Goal: Find specific page/section: Find specific page/section

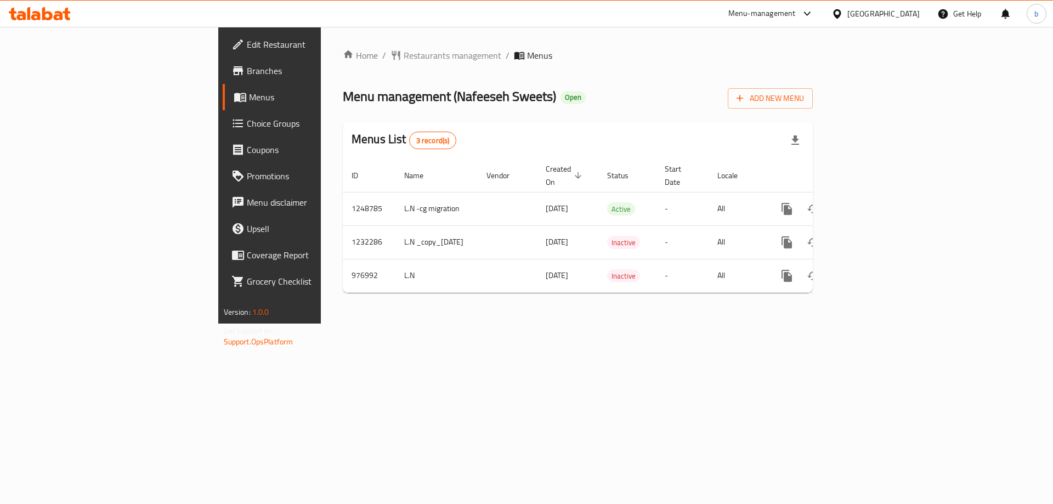
click at [48, 14] on icon at bounding box center [40, 13] width 62 height 13
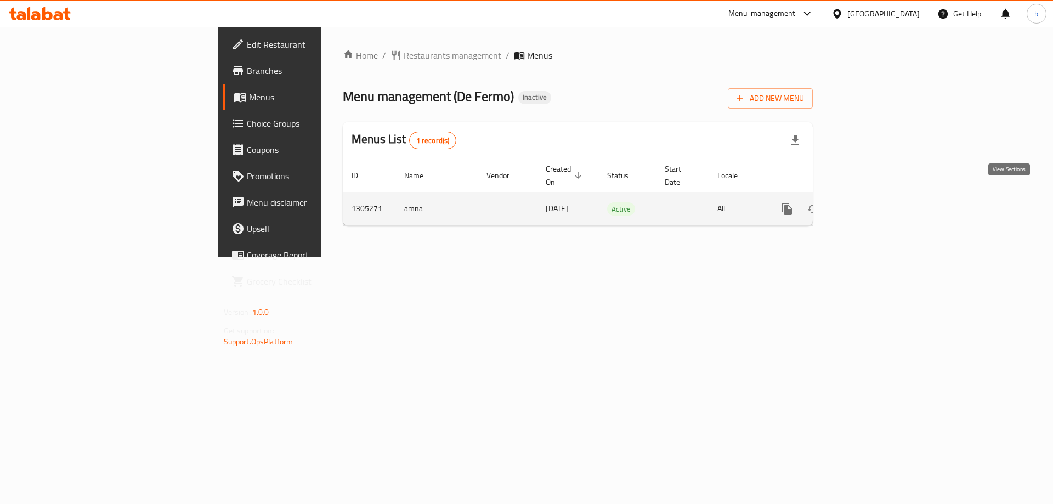
click at [871, 204] on icon "enhanced table" at bounding box center [866, 209] width 10 height 10
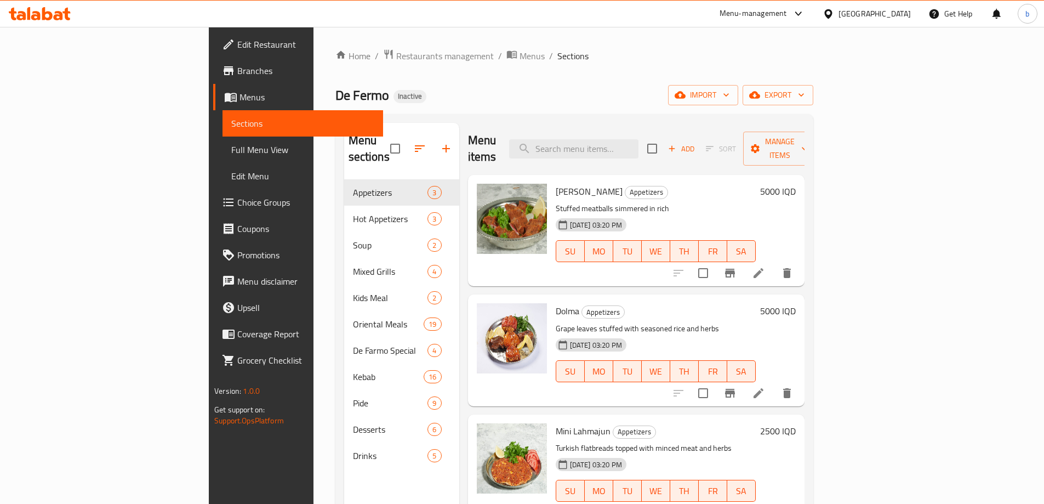
click at [223, 156] on link "Full Menu View" at bounding box center [303, 149] width 161 height 26
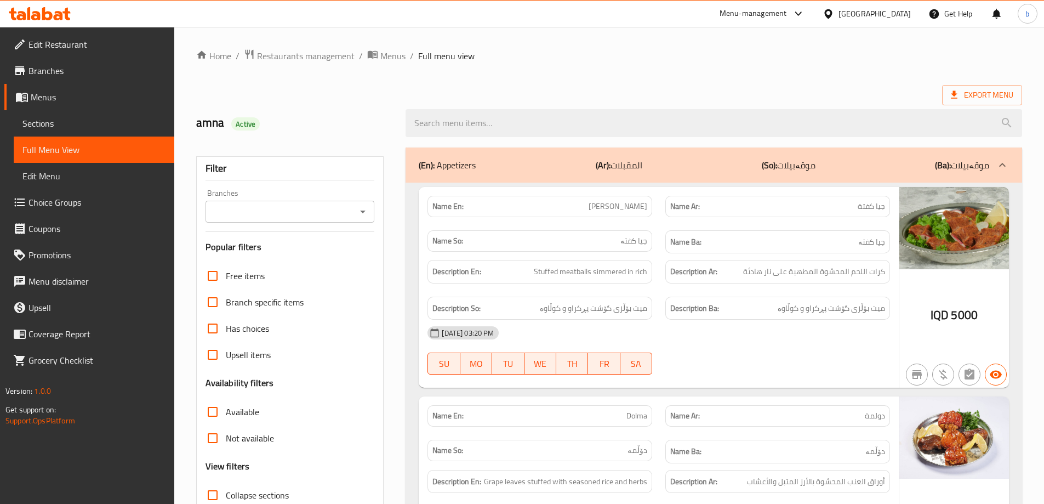
click at [379, 212] on div "Filter Branches Branches Popular filters Free items Branch specific items Has c…" at bounding box center [290, 358] width 188 height 405
click at [368, 211] on icon "Open" at bounding box center [362, 211] width 13 height 13
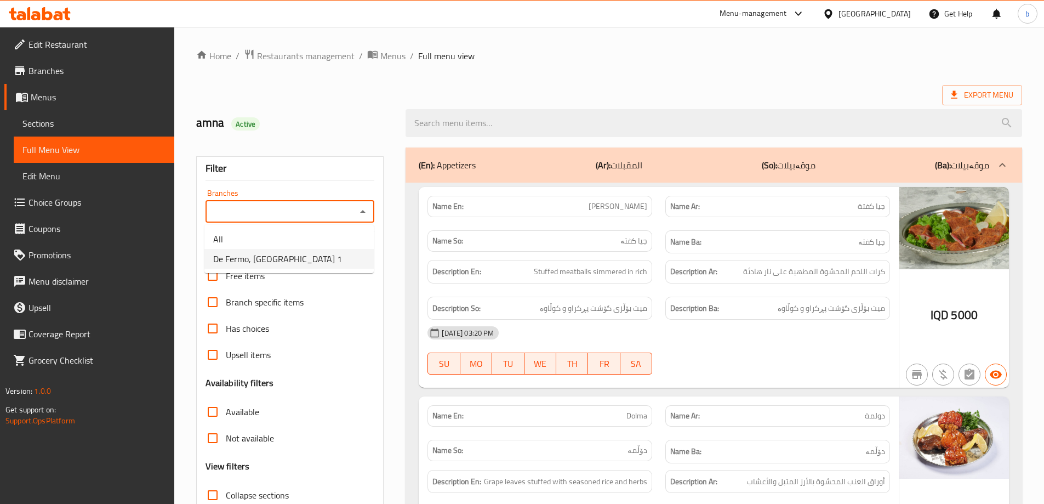
click at [323, 254] on li "De Fermo, Darwaza City 1" at bounding box center [288, 259] width 169 height 20
type input "De Fermo, Darwaza City 1"
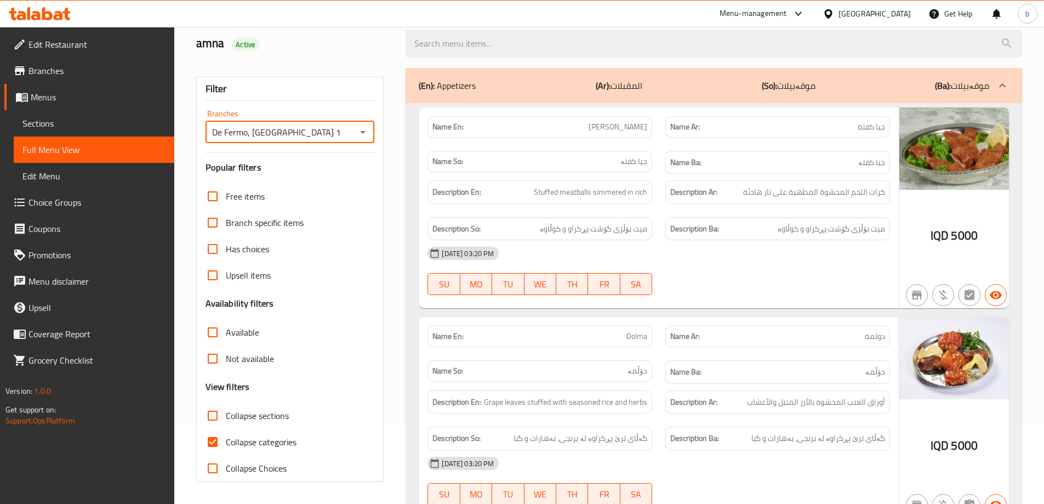
scroll to position [207, 0]
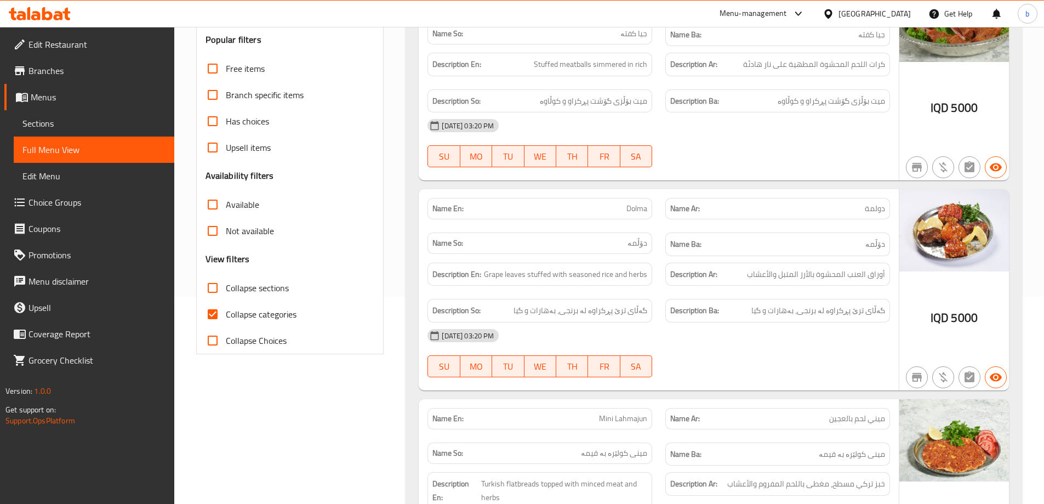
click at [219, 312] on input "Collapse categories" at bounding box center [213, 314] width 26 height 26
checkbox input "false"
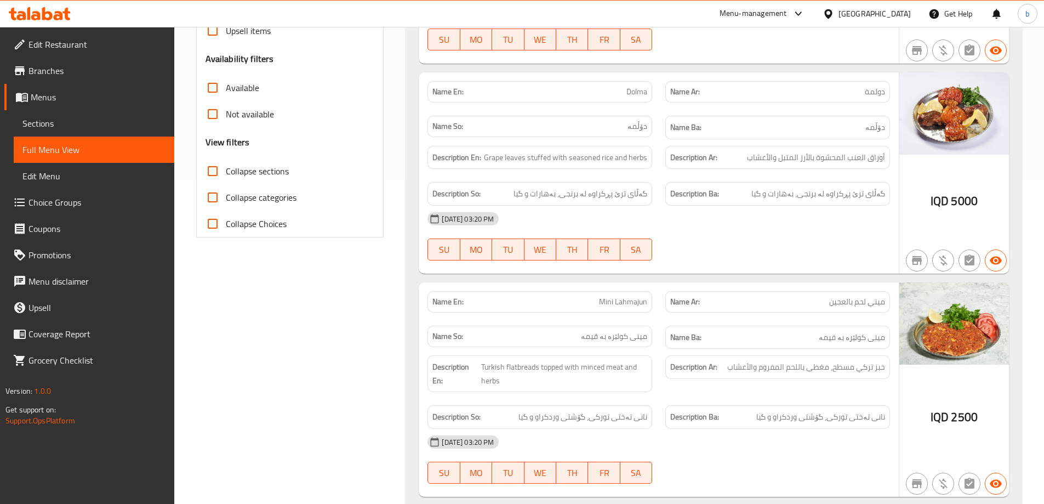
scroll to position [384, 0]
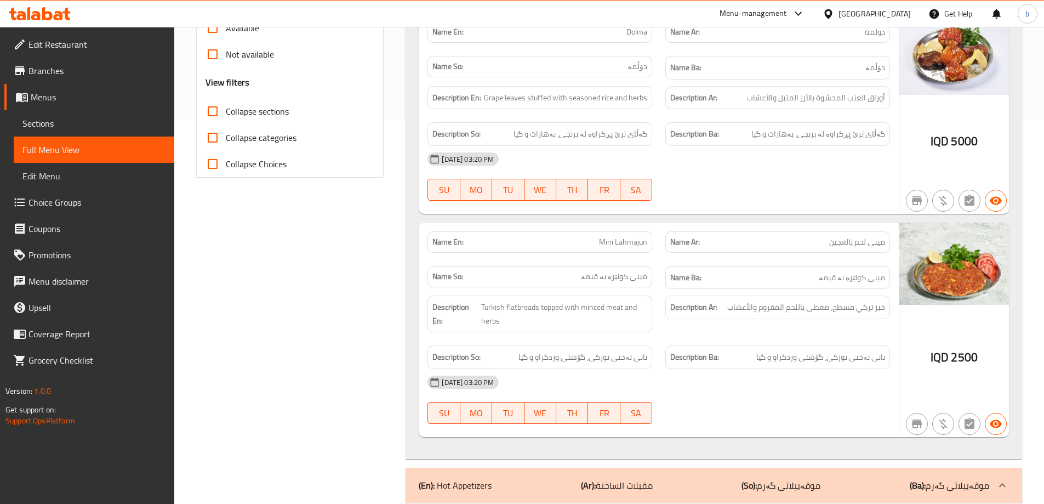
click at [212, 109] on input "Collapse sections" at bounding box center [213, 111] width 26 height 26
checkbox input "true"
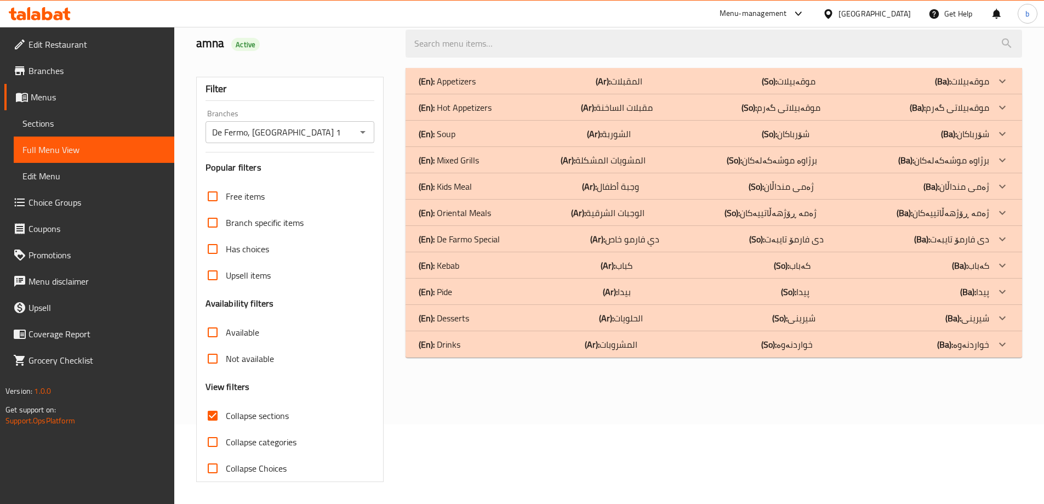
scroll to position [79, 0]
click at [947, 94] on div "(En): Drinks (Ar): المشروبات (So): خواردنەوە (Ba): خواردنەوە" at bounding box center [714, 81] width 617 height 26
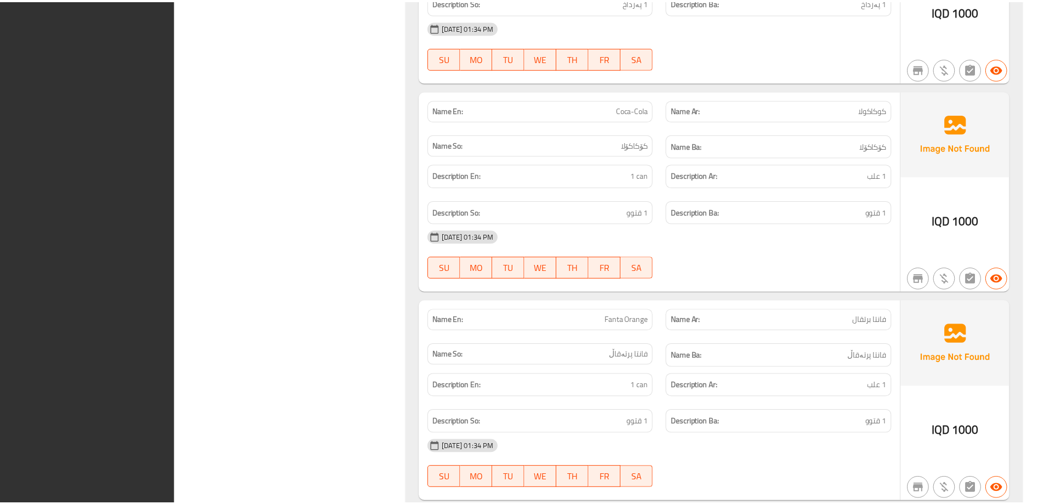
scroll to position [1038, 0]
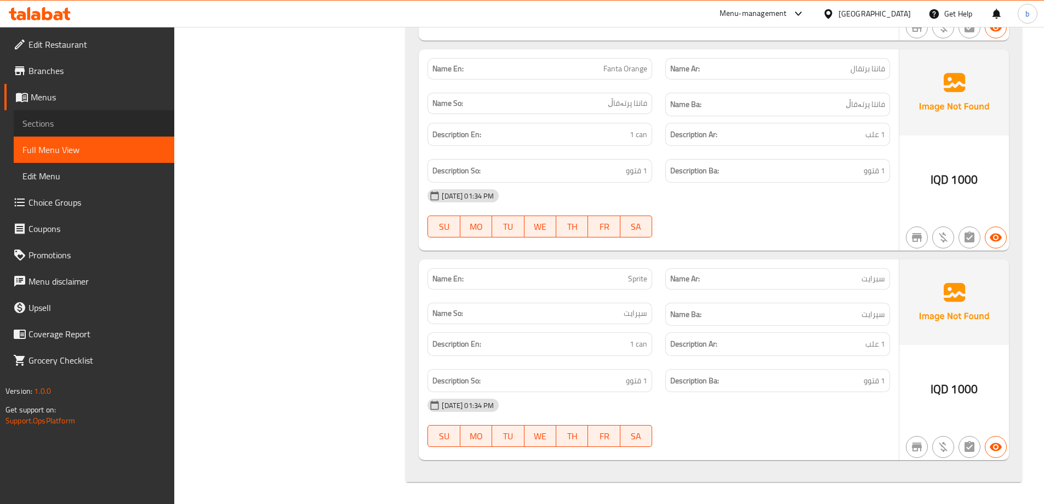
click at [77, 119] on span "Sections" at bounding box center [93, 123] width 143 height 13
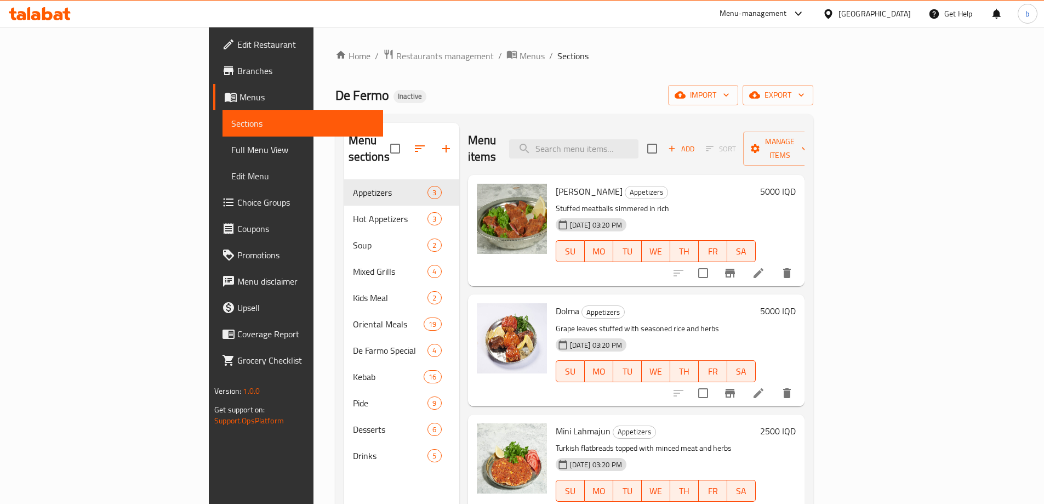
click at [353, 449] on span "Drinks" at bounding box center [390, 455] width 75 height 13
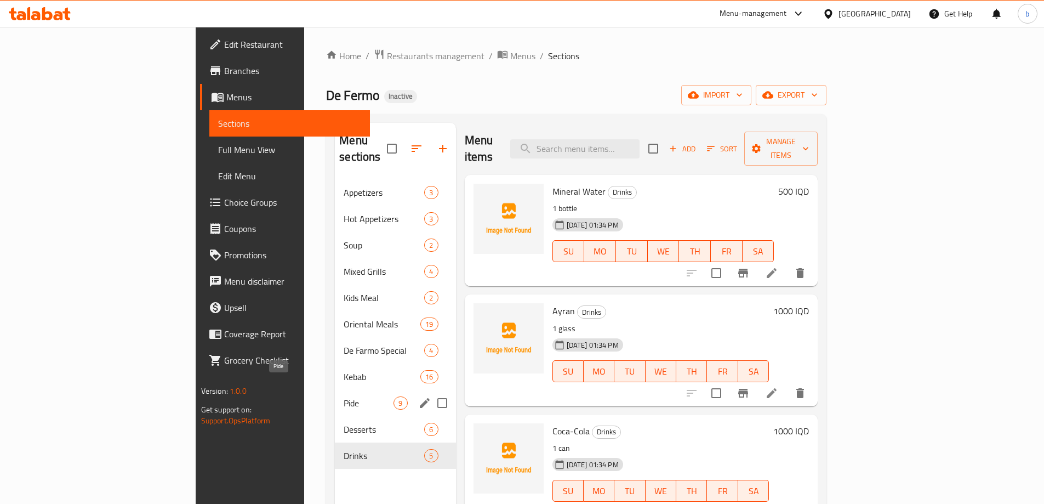
click at [344, 396] on span "Pide" at bounding box center [369, 402] width 50 height 13
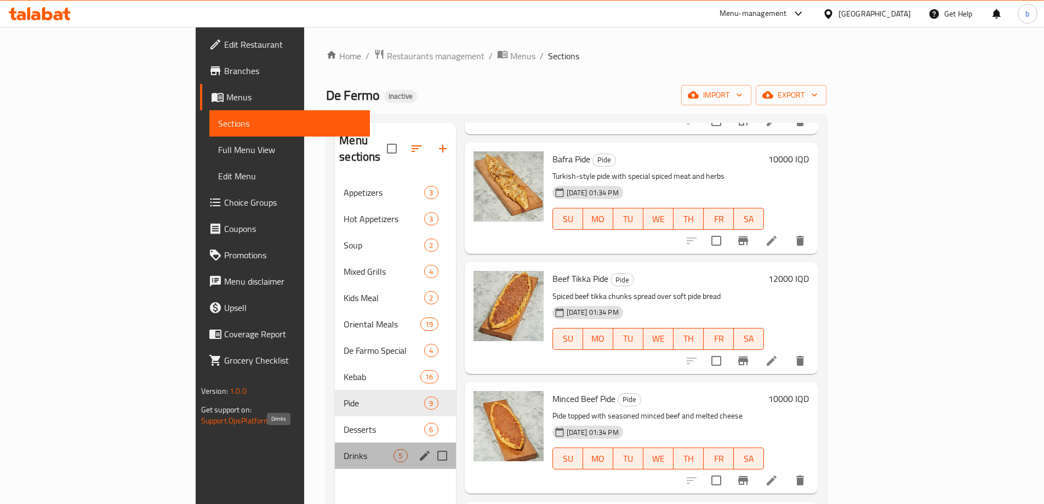
click at [344, 449] on span "Drinks" at bounding box center [369, 455] width 50 height 13
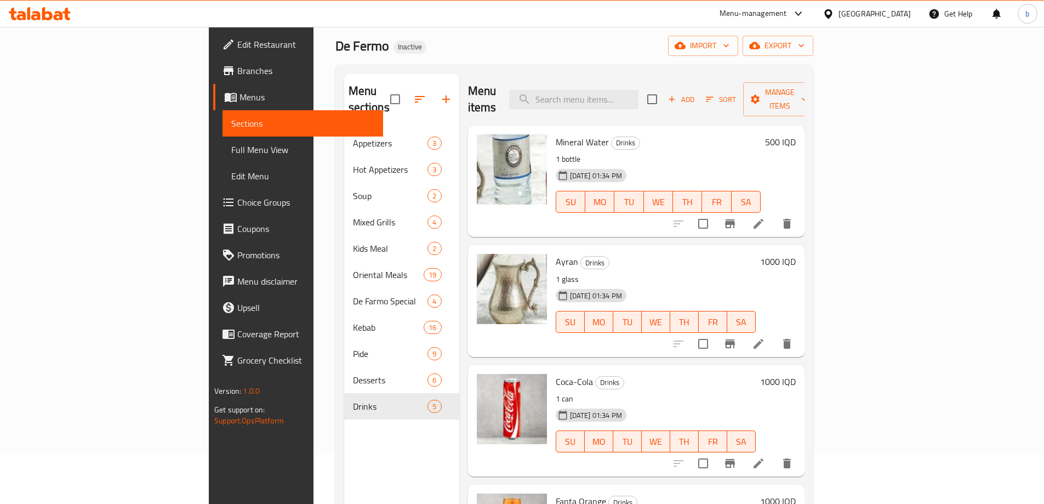
scroll to position [26, 0]
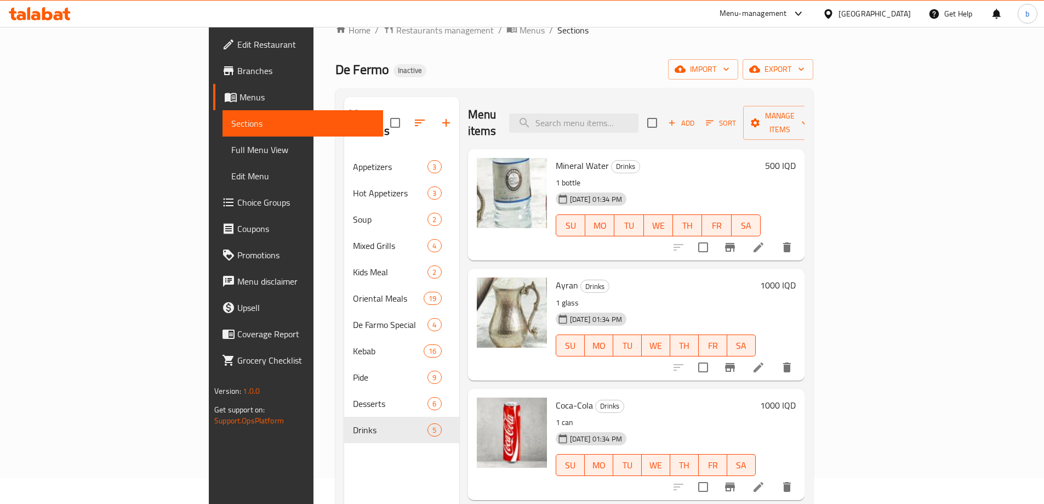
click at [223, 140] on link "Full Menu View" at bounding box center [303, 149] width 161 height 26
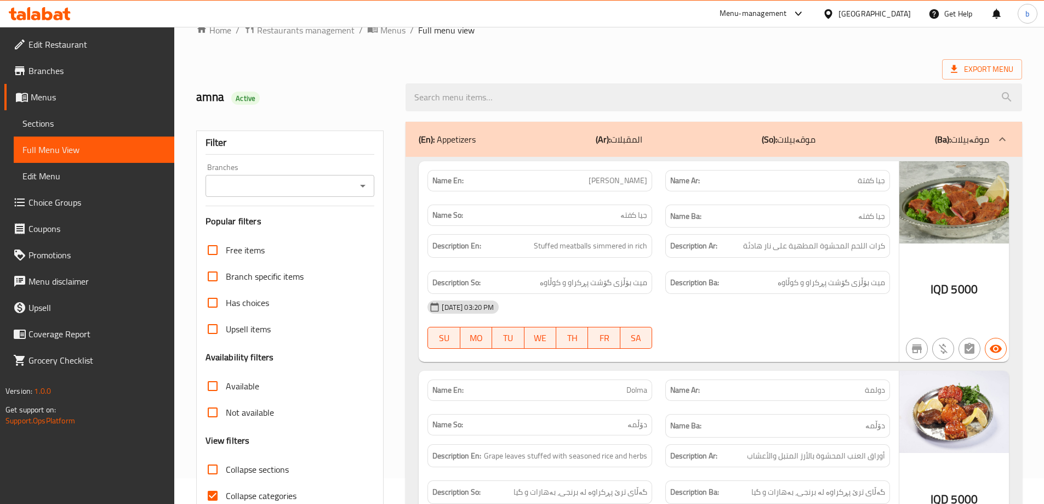
click at [59, 125] on span "Sections" at bounding box center [93, 123] width 143 height 13
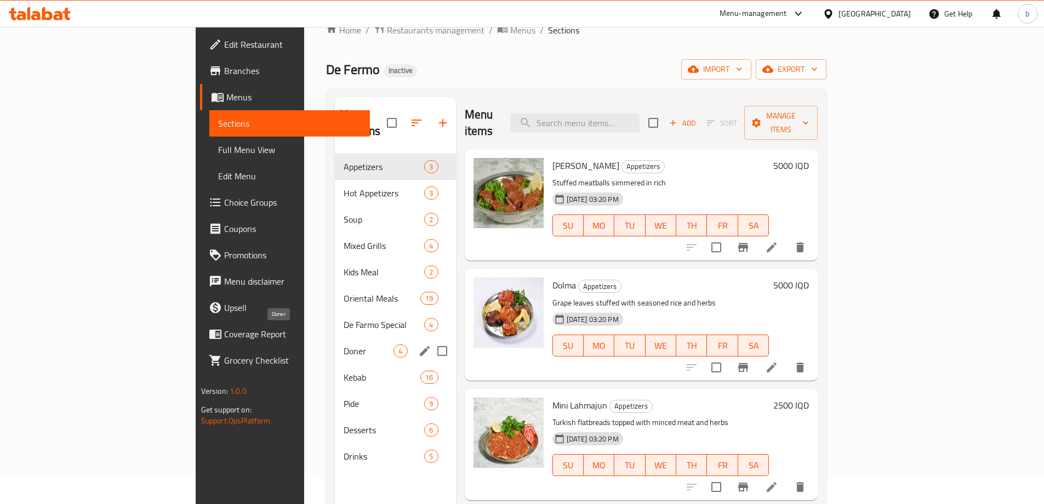
click at [344, 344] on span "Doner" at bounding box center [369, 350] width 50 height 13
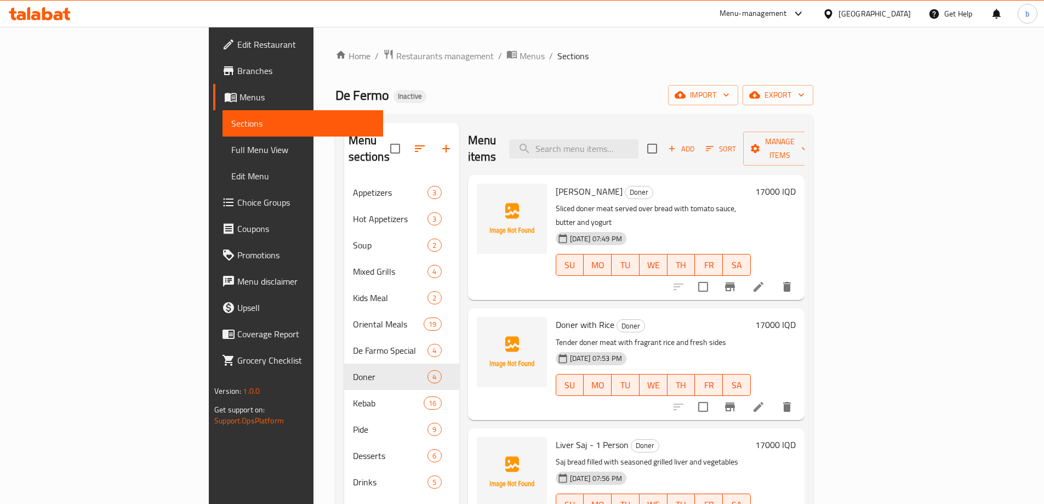
click at [231, 145] on span "Full Menu View" at bounding box center [302, 149] width 143 height 13
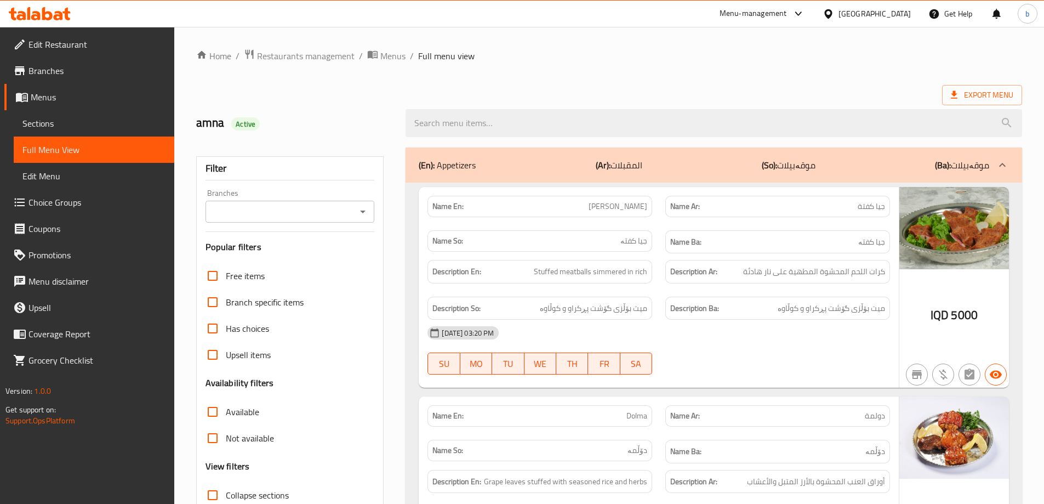
click at [372, 209] on div "Branches" at bounding box center [290, 212] width 169 height 22
click at [365, 209] on icon "Open" at bounding box center [362, 211] width 13 height 13
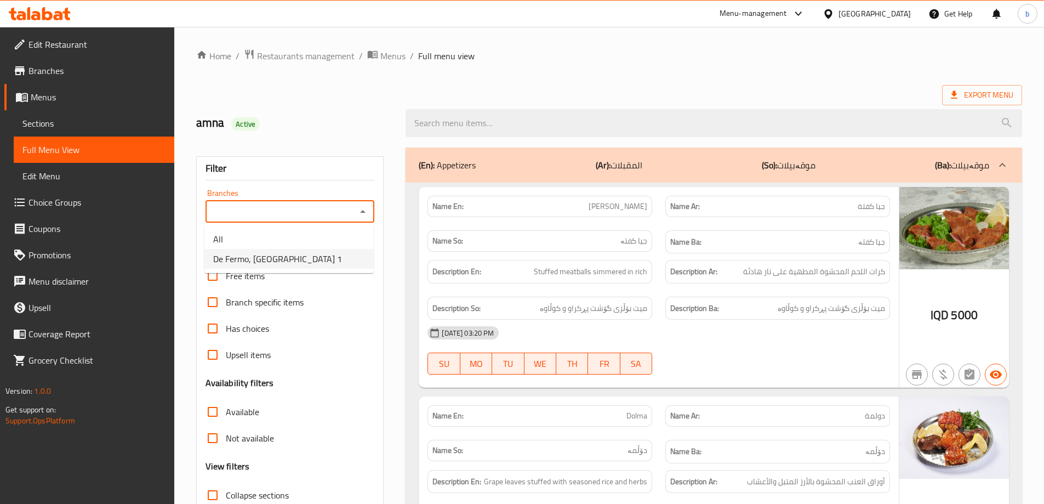
click at [271, 263] on span "De Fermo, Darwaza City 1" at bounding box center [277, 258] width 129 height 13
type input "De Fermo, Darwaza City 1"
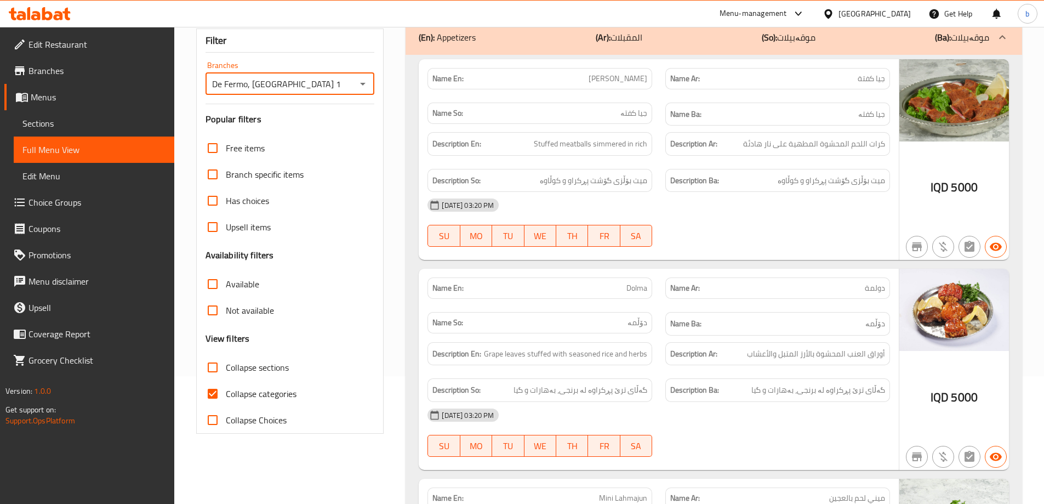
click at [221, 360] on input "Collapse sections" at bounding box center [213, 367] width 26 height 26
checkbox input "true"
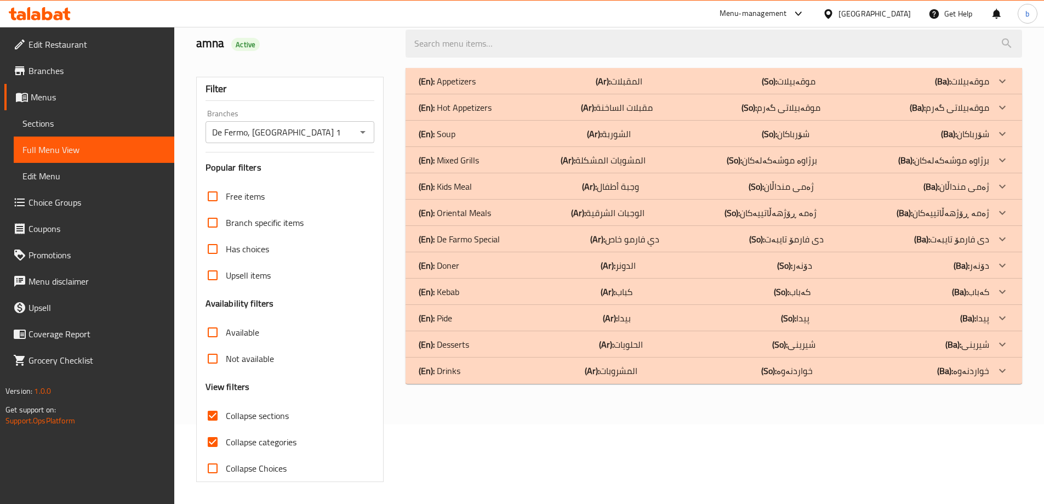
scroll to position [79, 0]
click at [211, 441] on input "Collapse categories" at bounding box center [213, 442] width 26 height 26
checkbox input "false"
click at [211, 414] on input "Collapse sections" at bounding box center [213, 415] width 26 height 26
checkbox input "false"
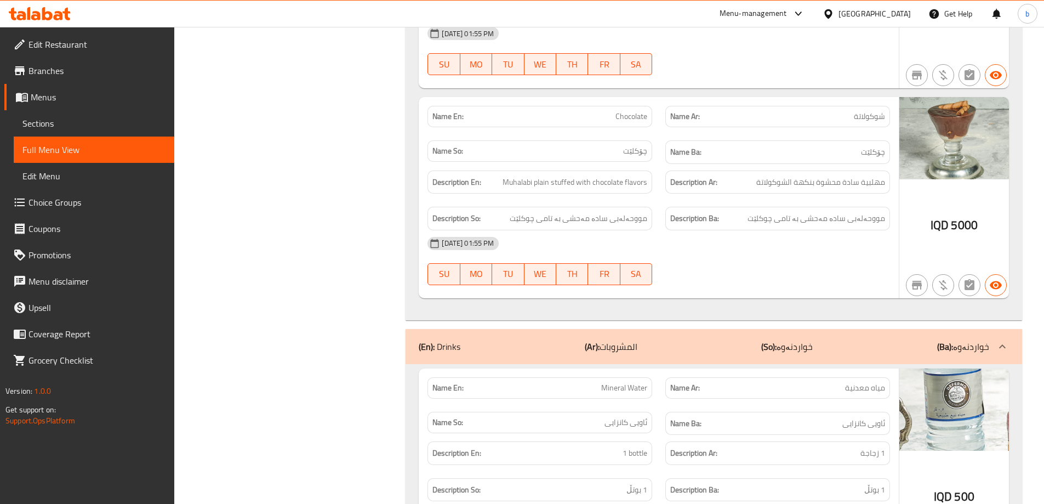
scroll to position [17190, 0]
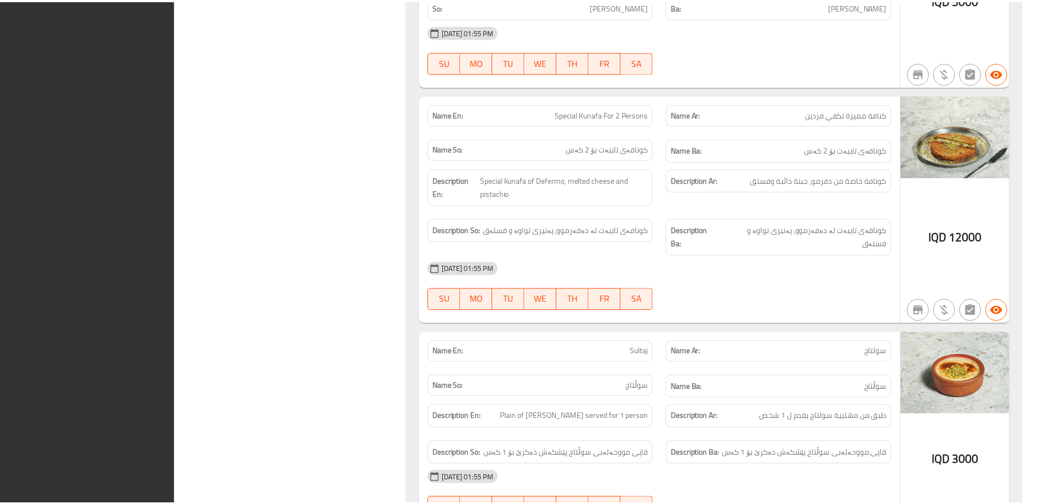
scroll to position [16754, 0]
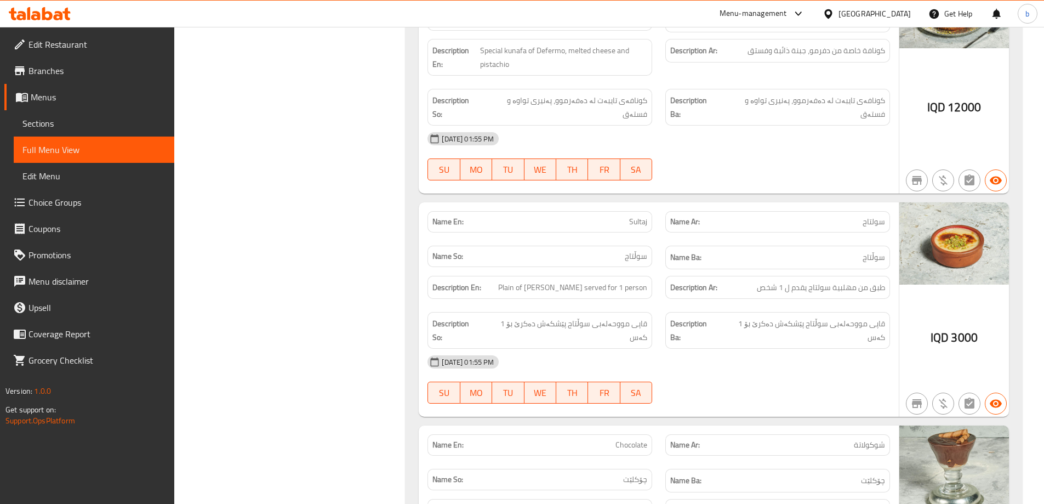
click at [40, 14] on icon at bounding box center [35, 15] width 9 height 9
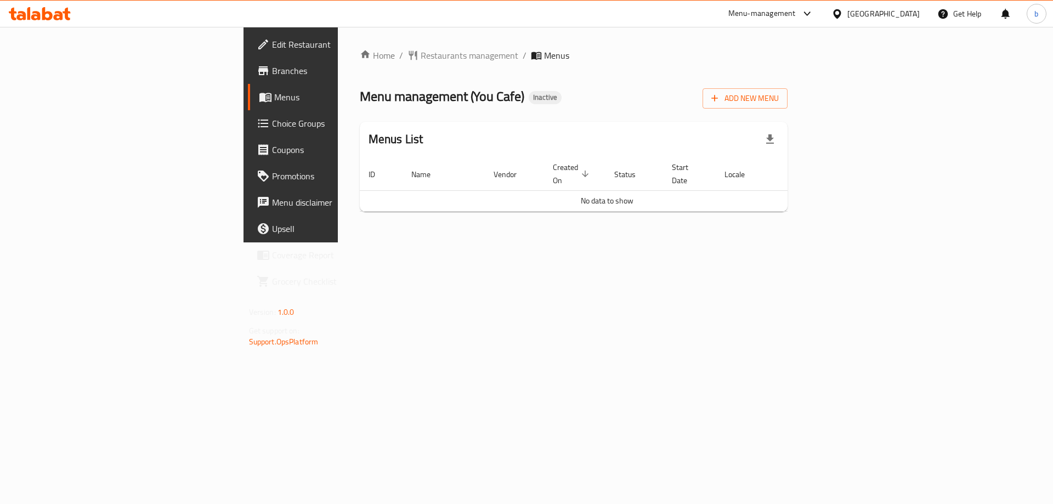
click at [52, 19] on icon at bounding box center [47, 13] width 10 height 13
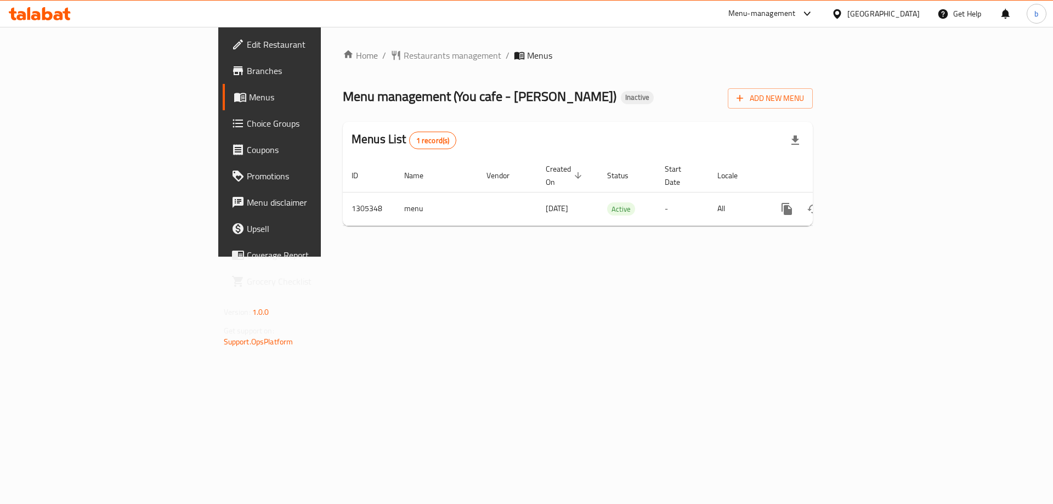
click at [247, 69] on span "Branches" at bounding box center [316, 70] width 139 height 13
